Goal: Navigation & Orientation: Find specific page/section

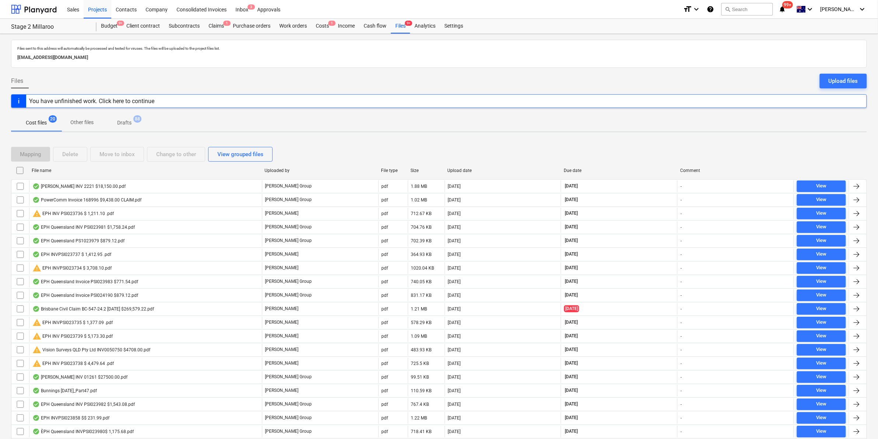
click at [69, 170] on div "File name" at bounding box center [145, 170] width 227 height 5
checkbox input "false"
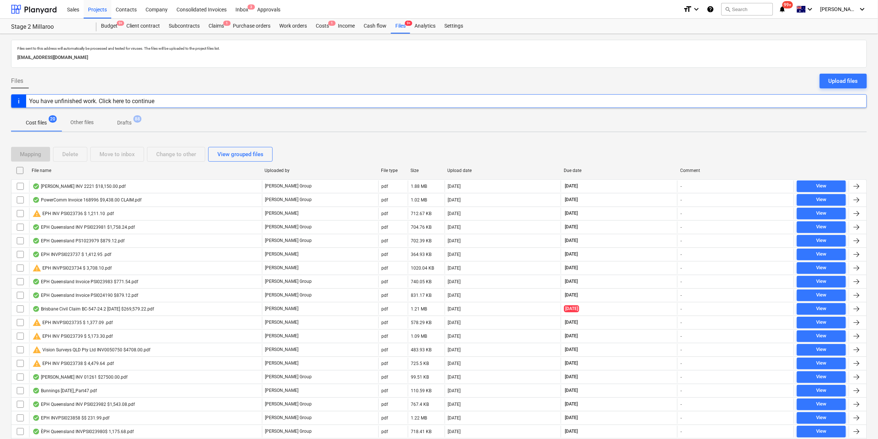
checkbox input "false"
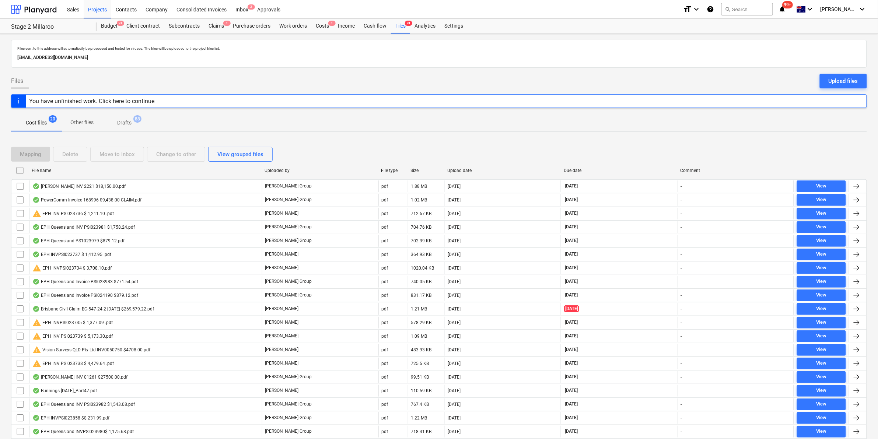
checkbox input "false"
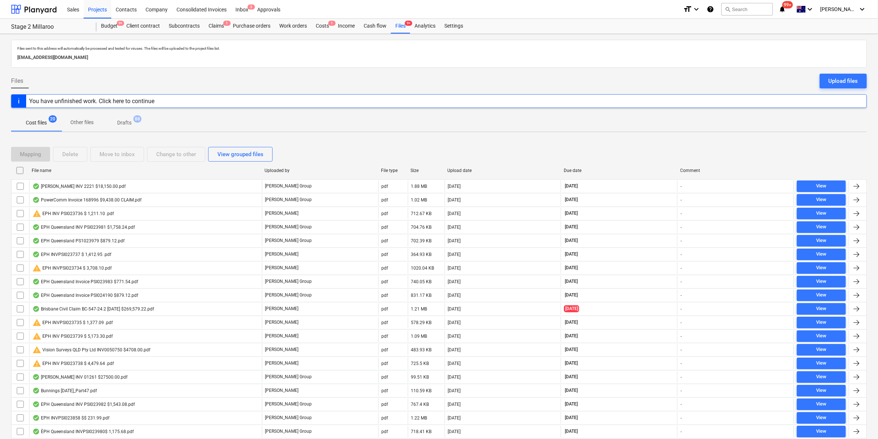
checkbox input "false"
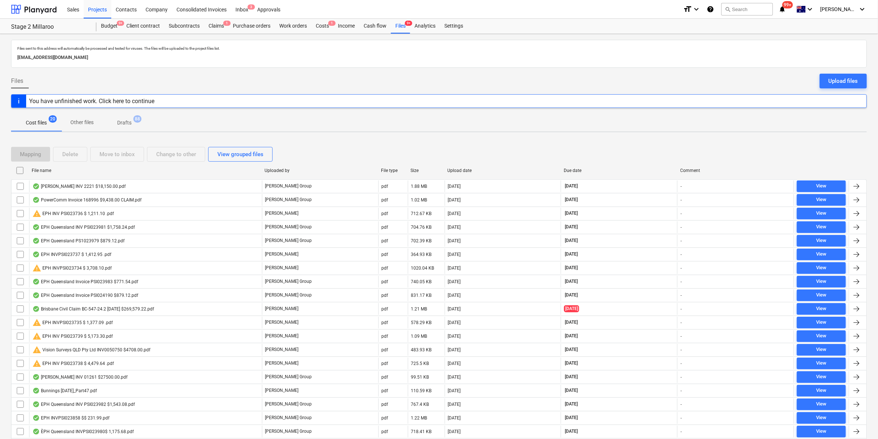
checkbox input "false"
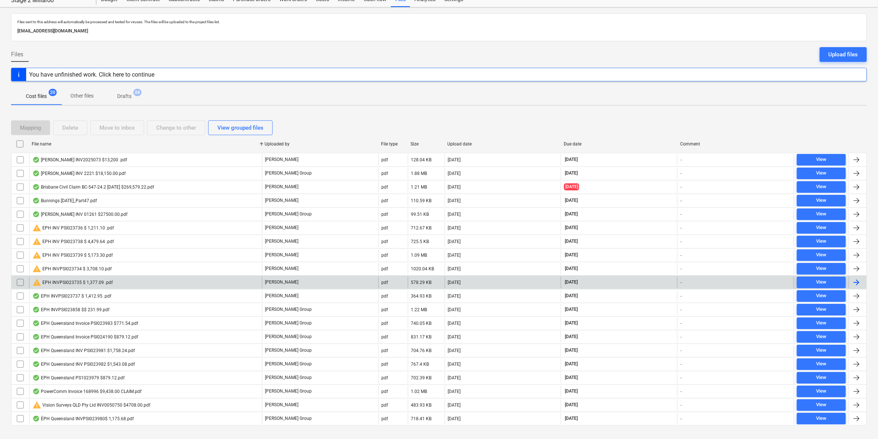
scroll to position [41, 0]
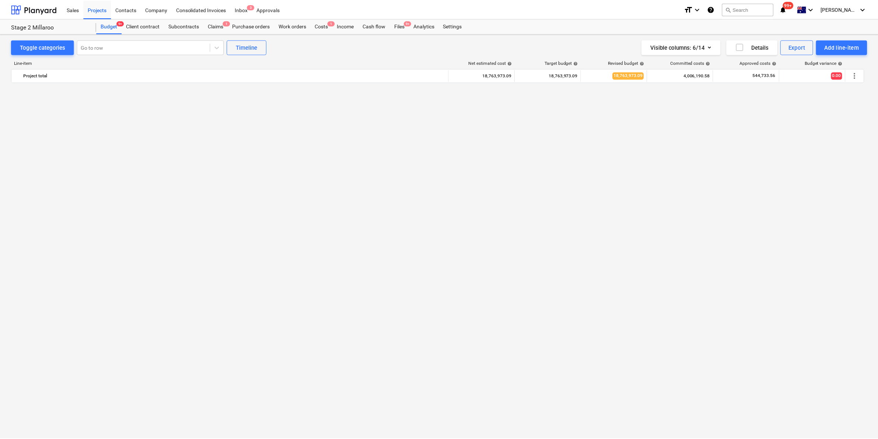
scroll to position [606, 0]
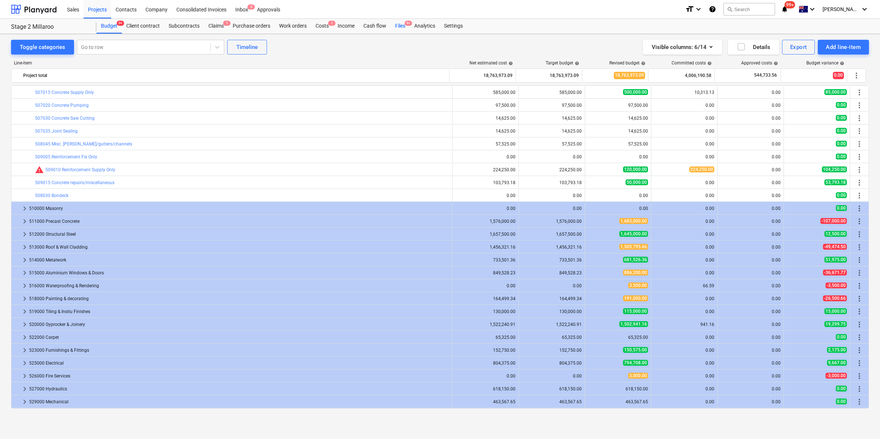
click at [398, 23] on div "Files 9+" at bounding box center [400, 26] width 19 height 15
